Goal: Transaction & Acquisition: Book appointment/travel/reservation

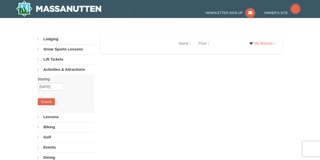
select select "10"
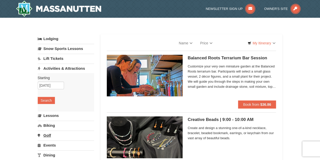
select select "10"
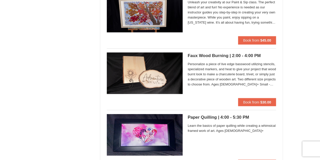
scroll to position [481, 0]
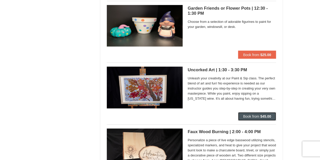
click at [253, 115] on span "Book from" at bounding box center [251, 116] width 16 height 4
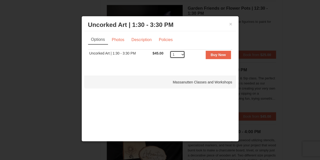
click at [183, 53] on select "1 2 3 4 5 6 7 8 9 10 11 12 13 14 15 16 17 18" at bounding box center [177, 55] width 15 height 8
click at [211, 50] on td "Buy Now" at bounding box center [211, 56] width 41 height 12
click at [214, 55] on strong "Buy Now" at bounding box center [218, 55] width 15 height 4
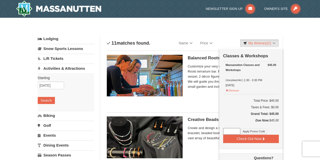
scroll to position [2, 0]
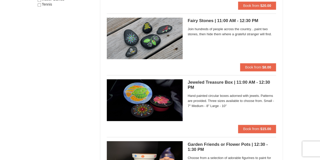
scroll to position [255, 0]
